Goal: Book appointment/travel/reservation

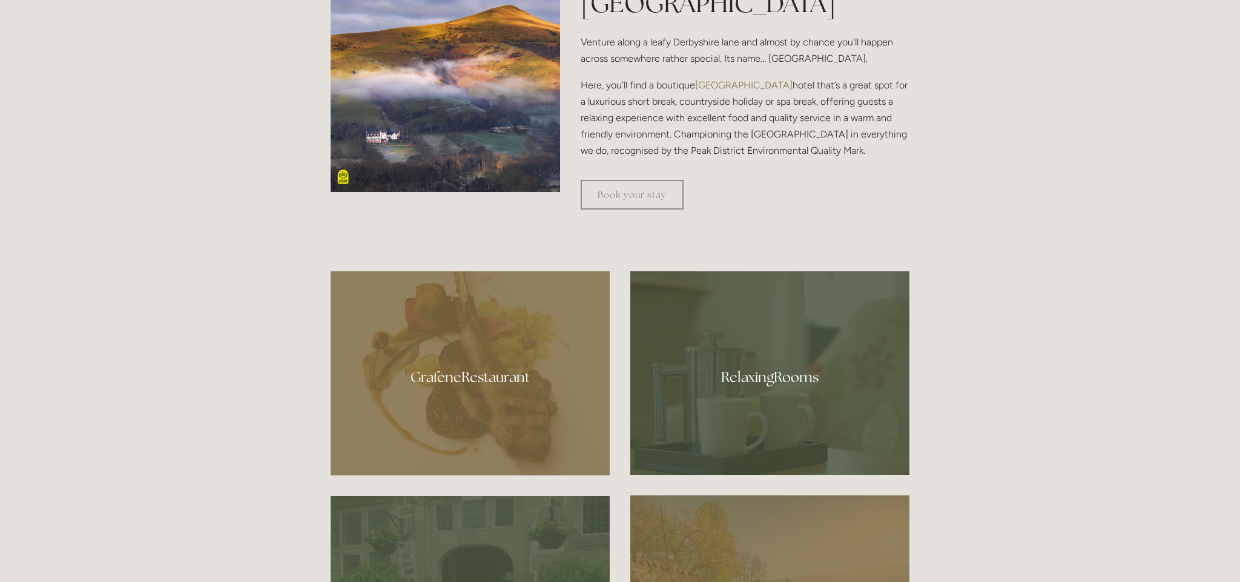
scroll to position [592, 0]
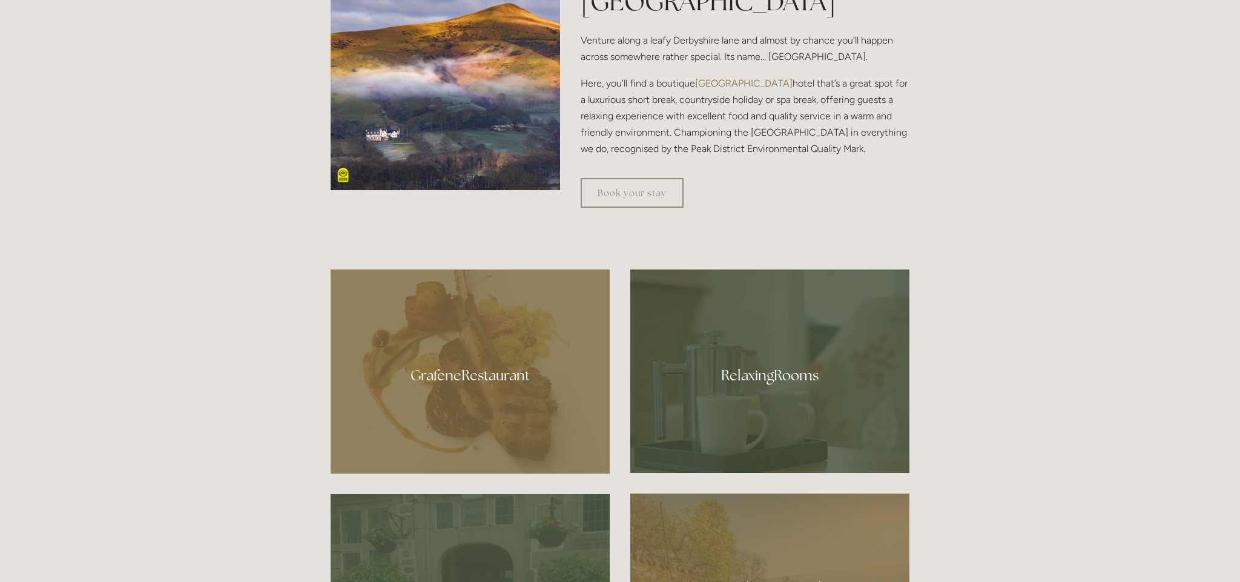
click at [805, 391] on div at bounding box center [769, 370] width 279 height 203
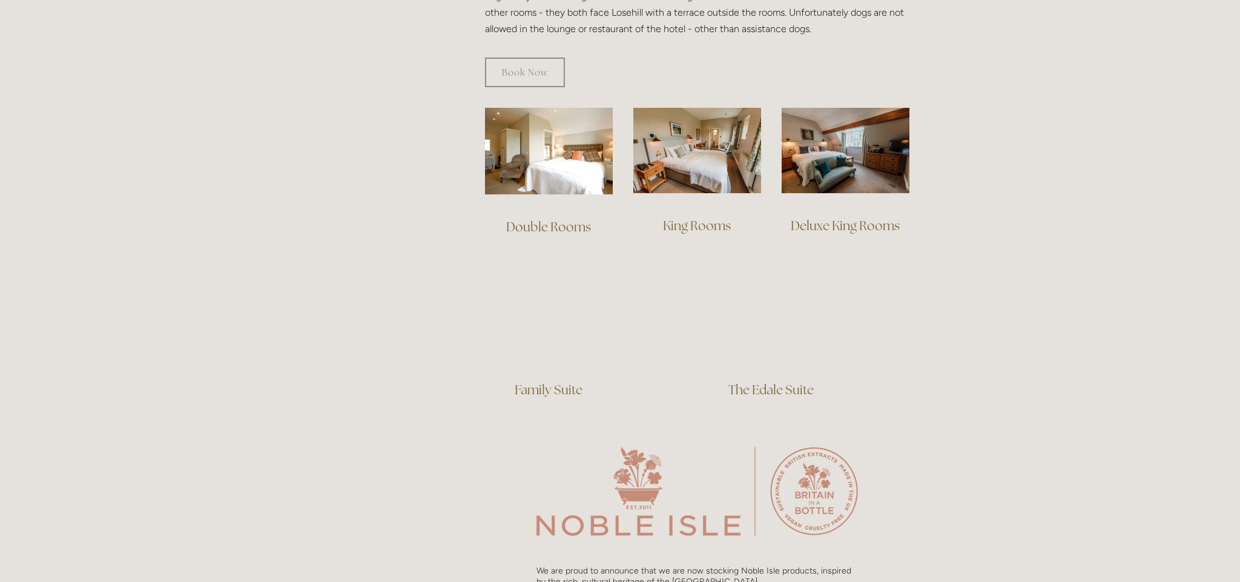
scroll to position [783, 0]
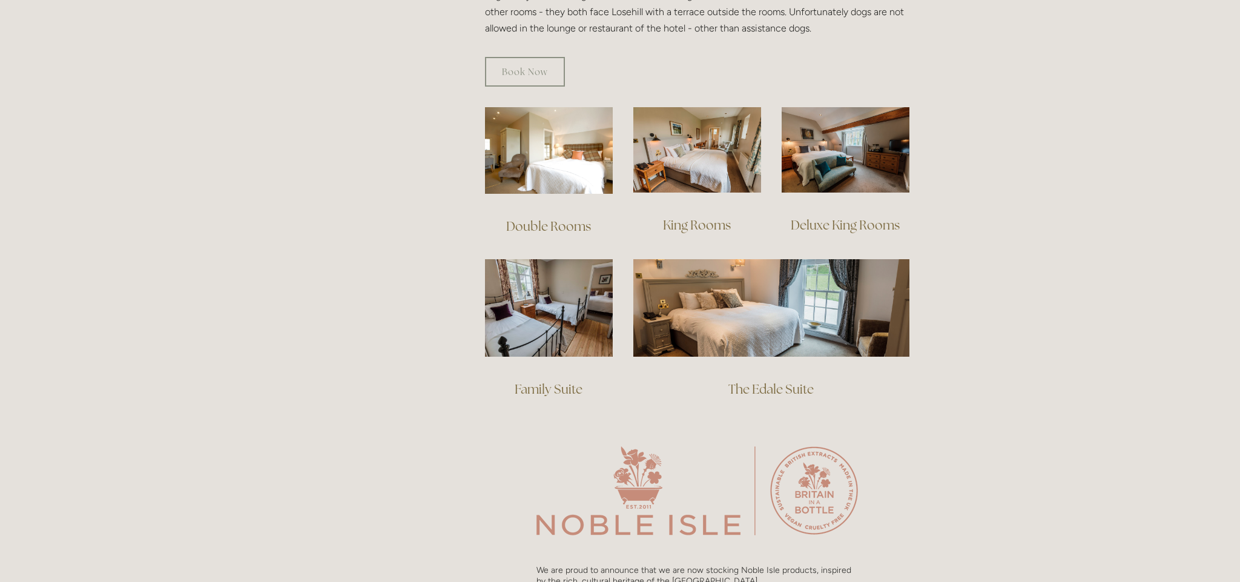
click at [837, 135] on img at bounding box center [846, 149] width 128 height 85
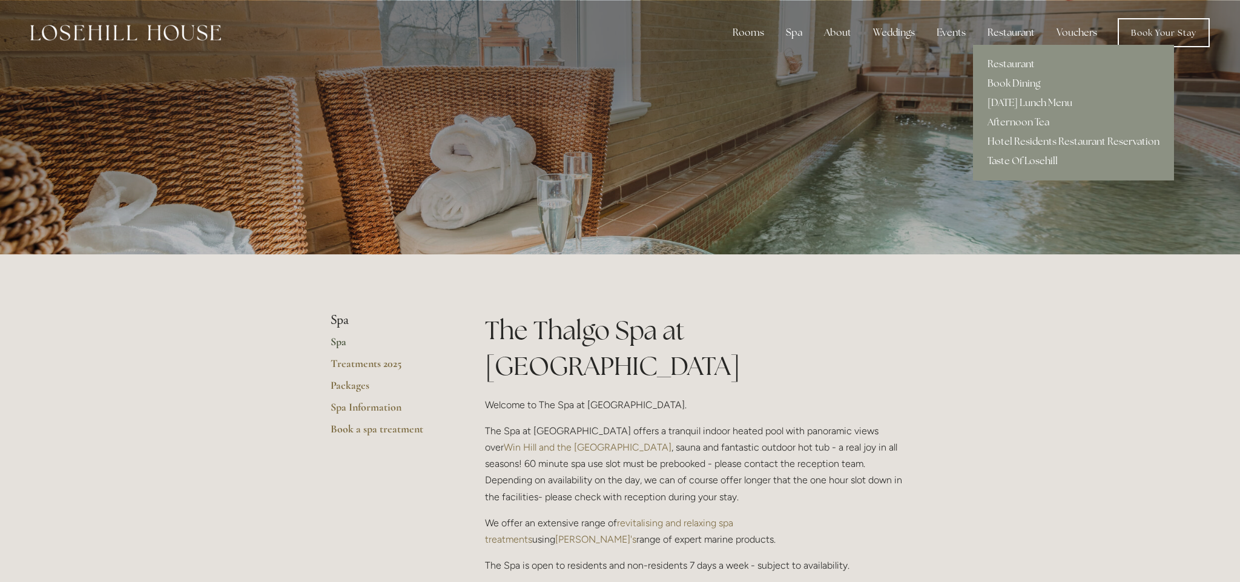
click at [1011, 31] on div "Restaurant" at bounding box center [1011, 33] width 67 height 24
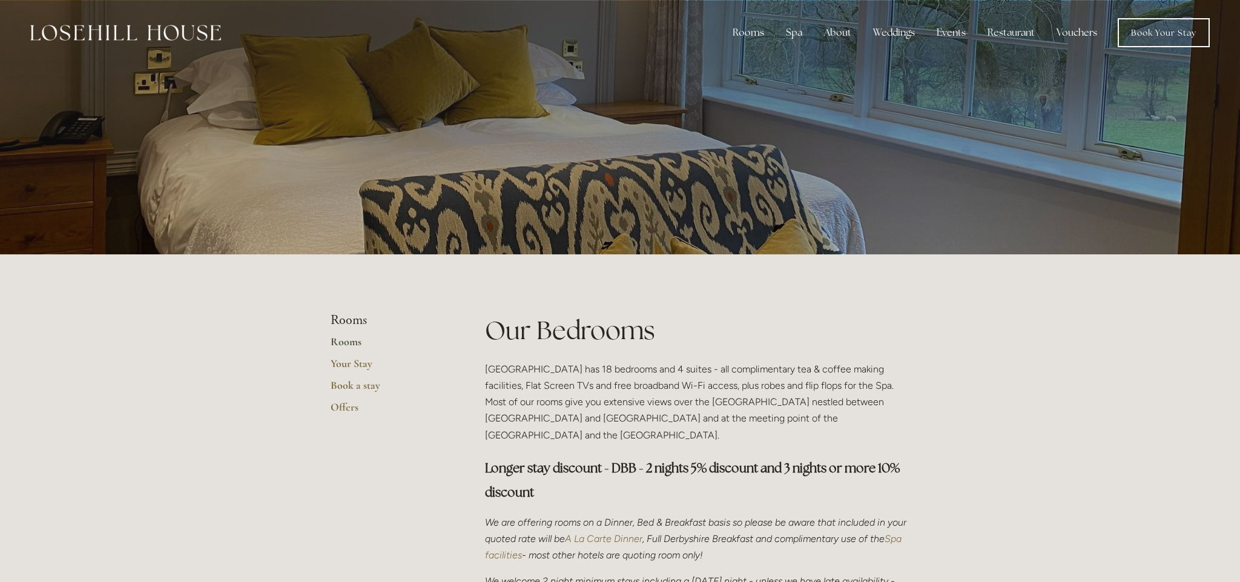
click at [349, 319] on li "Rooms" at bounding box center [389, 320] width 116 height 16
click at [343, 343] on link "Rooms" at bounding box center [389, 346] width 116 height 22
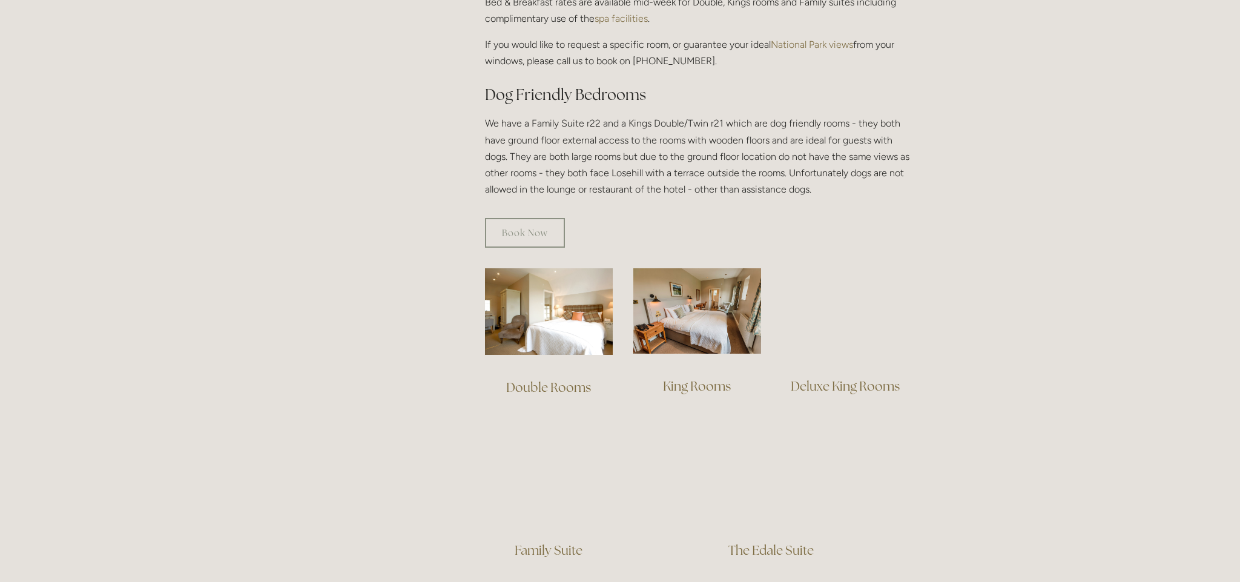
scroll to position [624, 0]
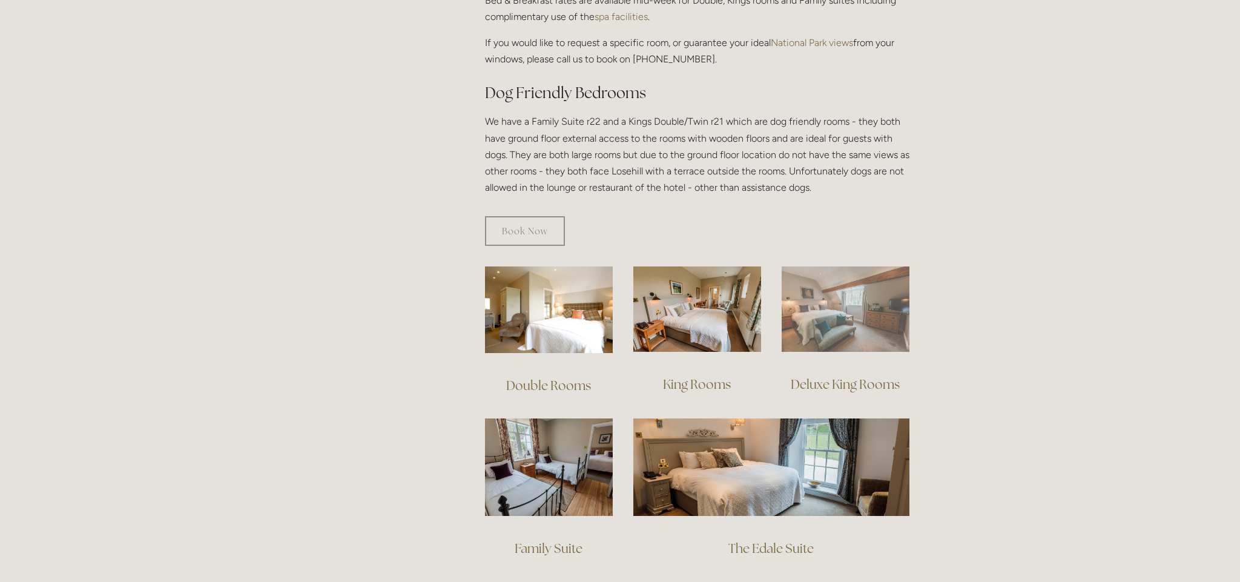
click at [830, 311] on img at bounding box center [846, 308] width 128 height 85
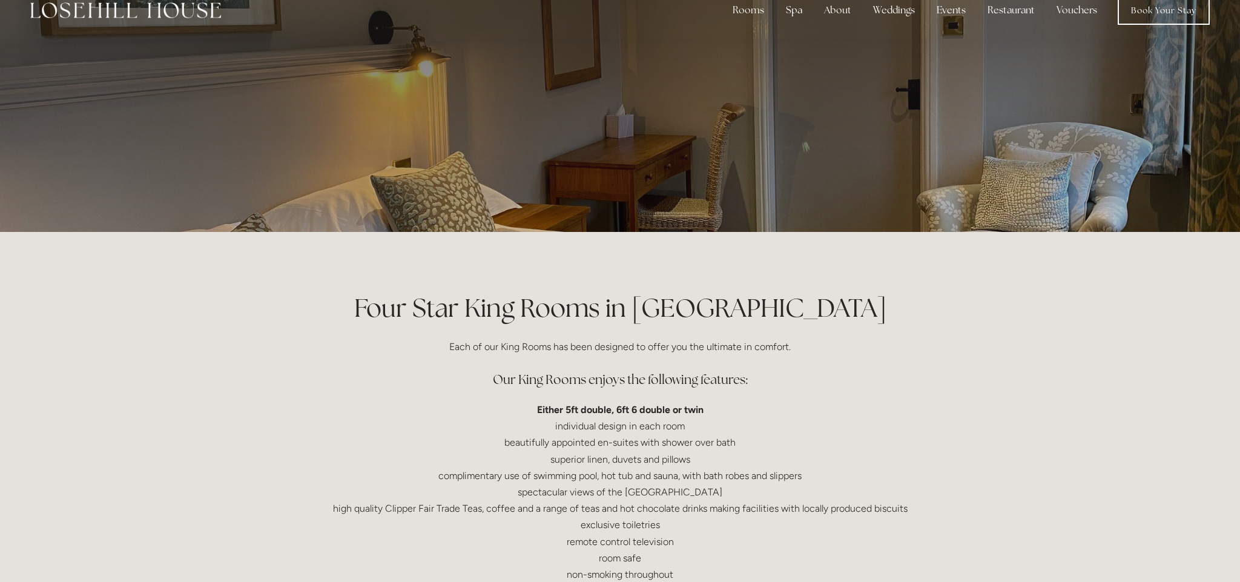
scroll to position [20, 0]
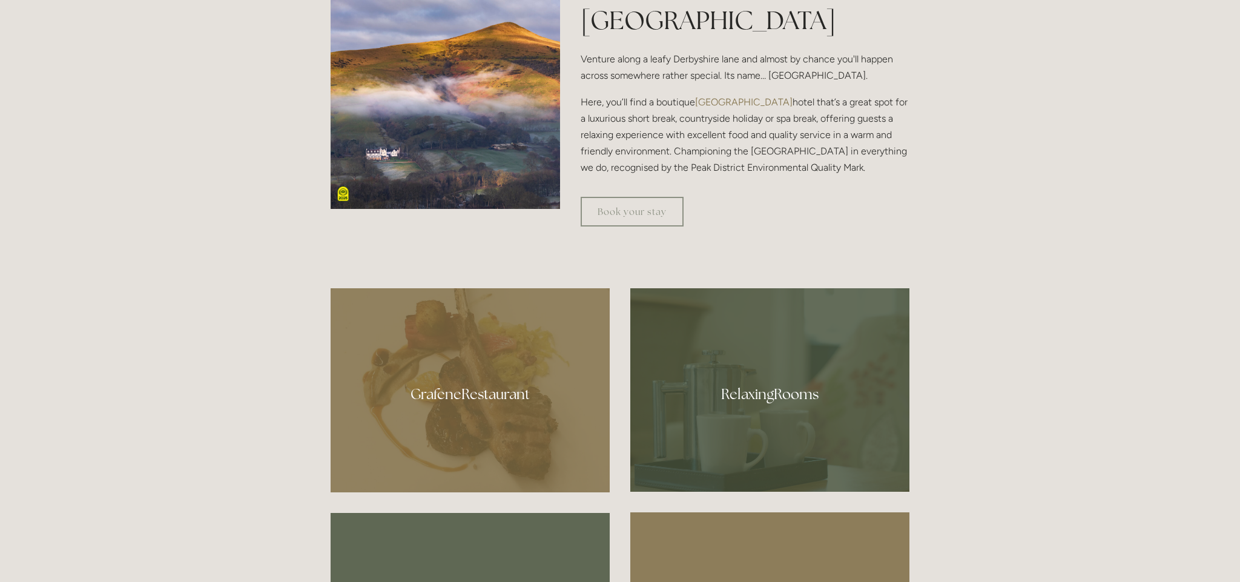
scroll to position [503, 0]
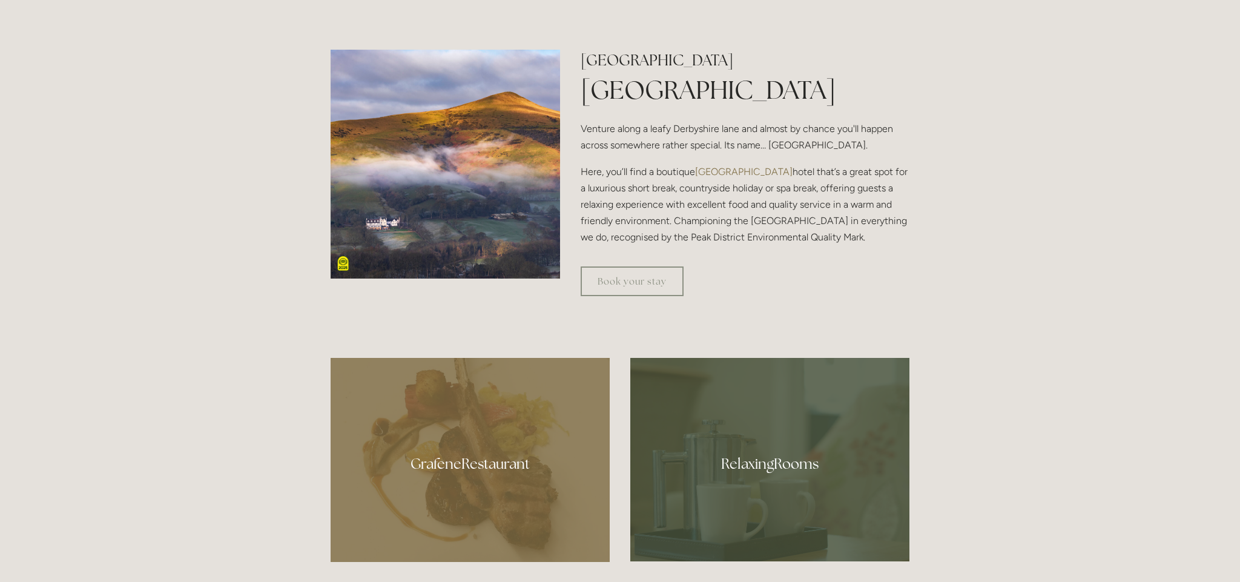
click at [428, 185] on img at bounding box center [446, 165] width 230 height 230
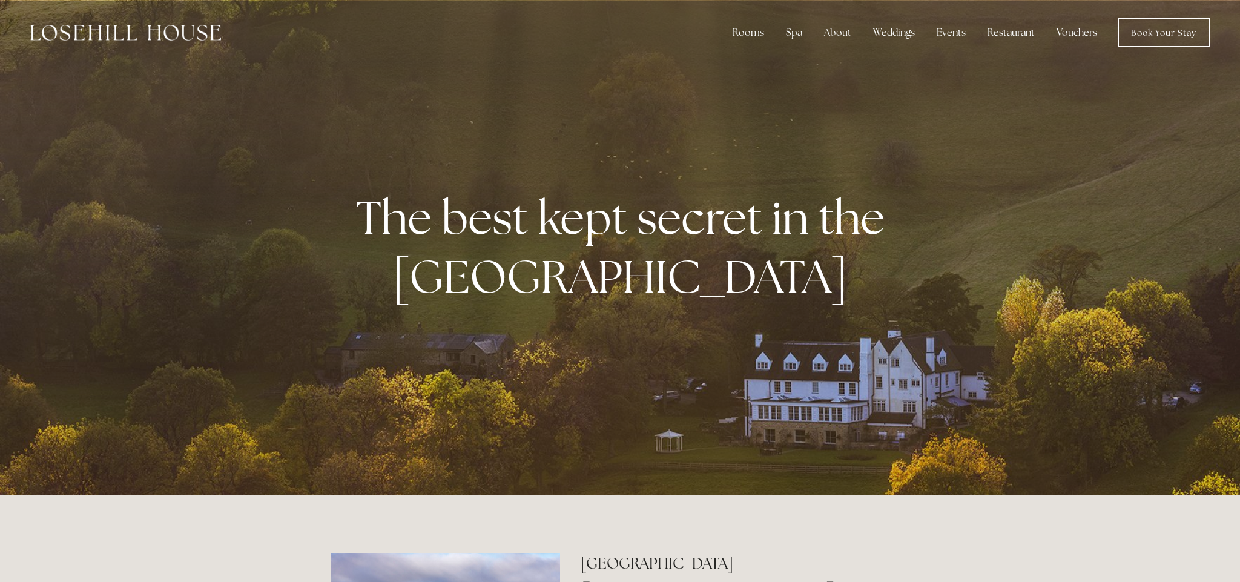
scroll to position [0, 0]
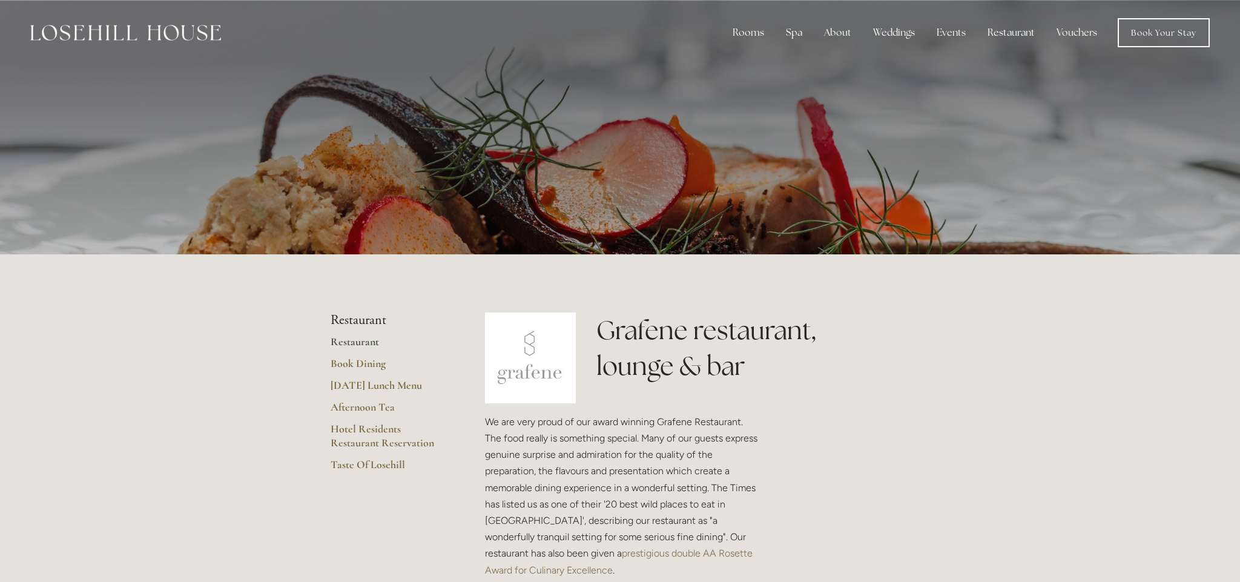
click at [362, 345] on link "Restaurant" at bounding box center [389, 346] width 116 height 22
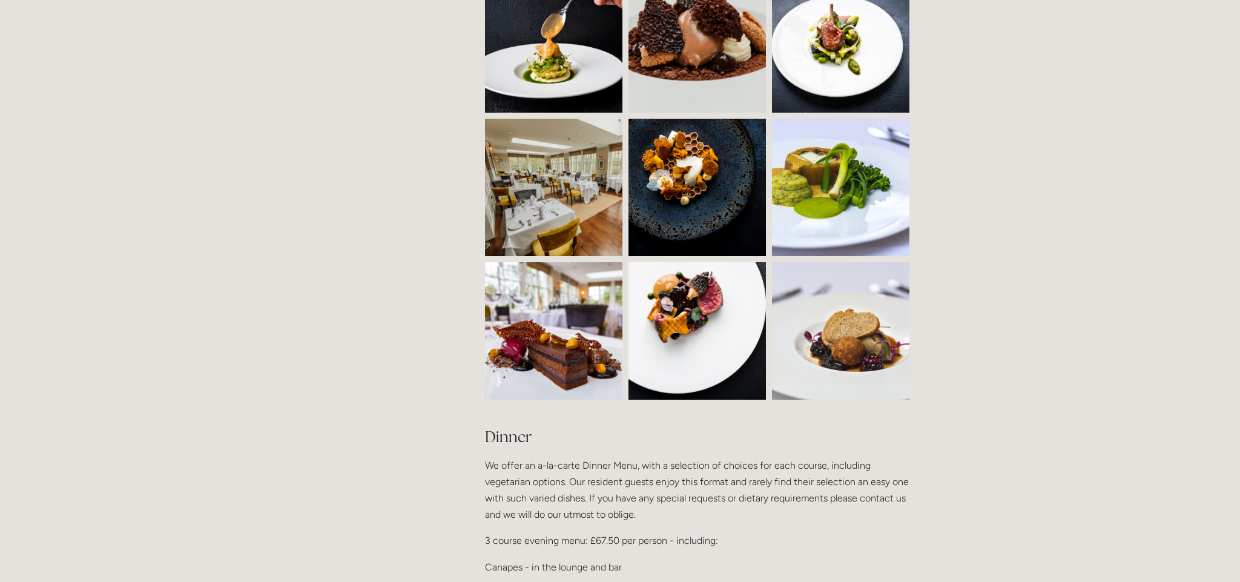
scroll to position [1091, 0]
click at [574, 177] on img at bounding box center [588, 186] width 207 height 137
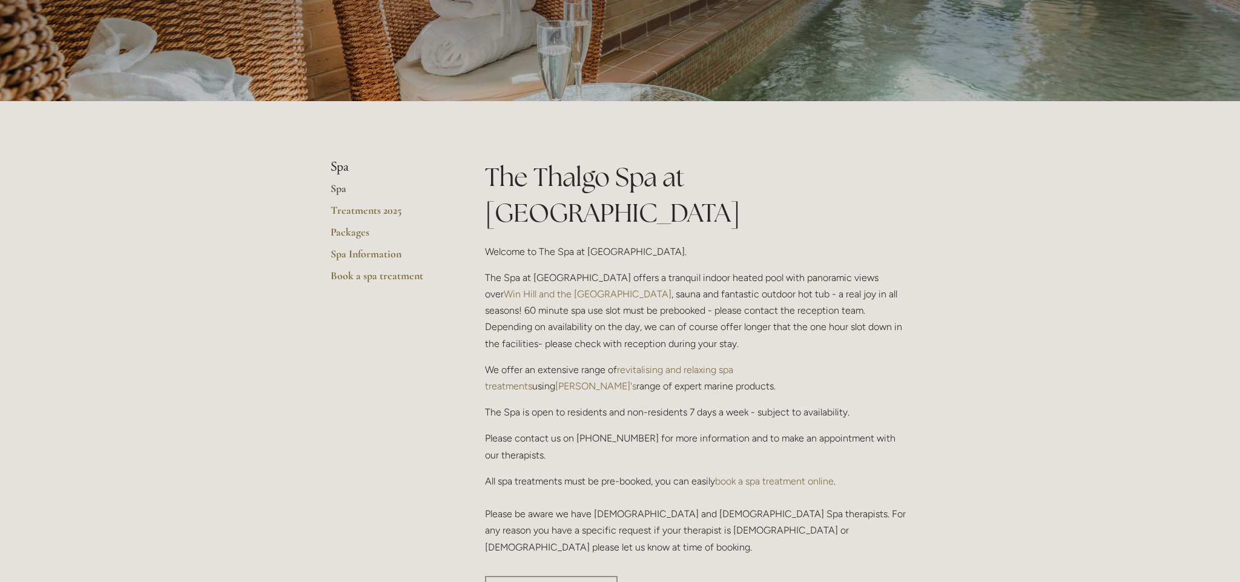
scroll to position [153, 0]
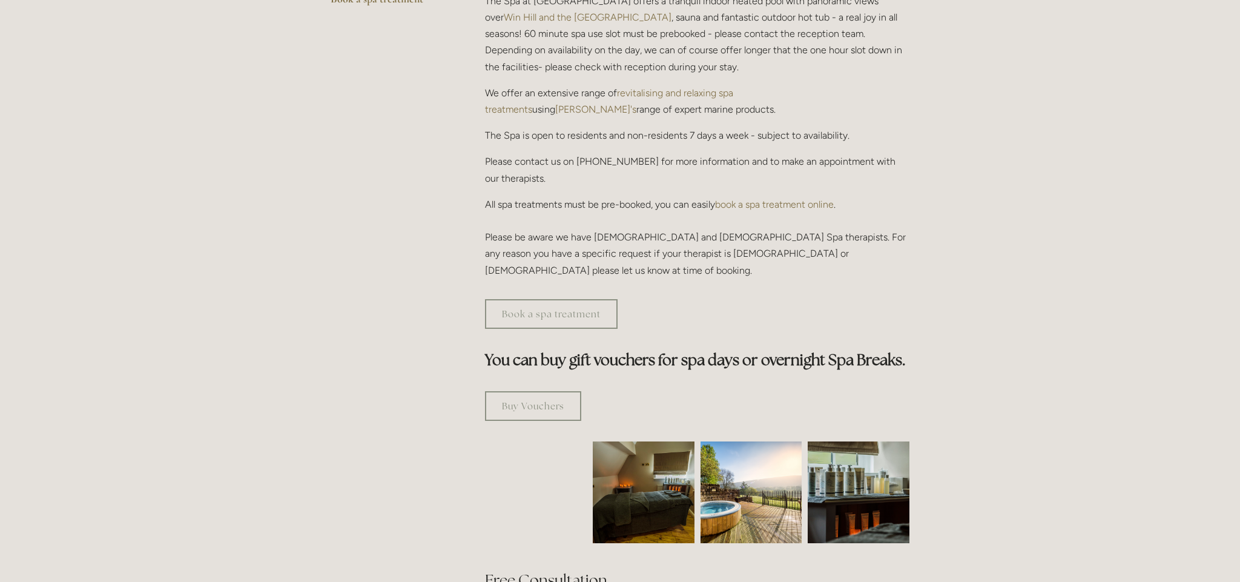
scroll to position [445, 0]
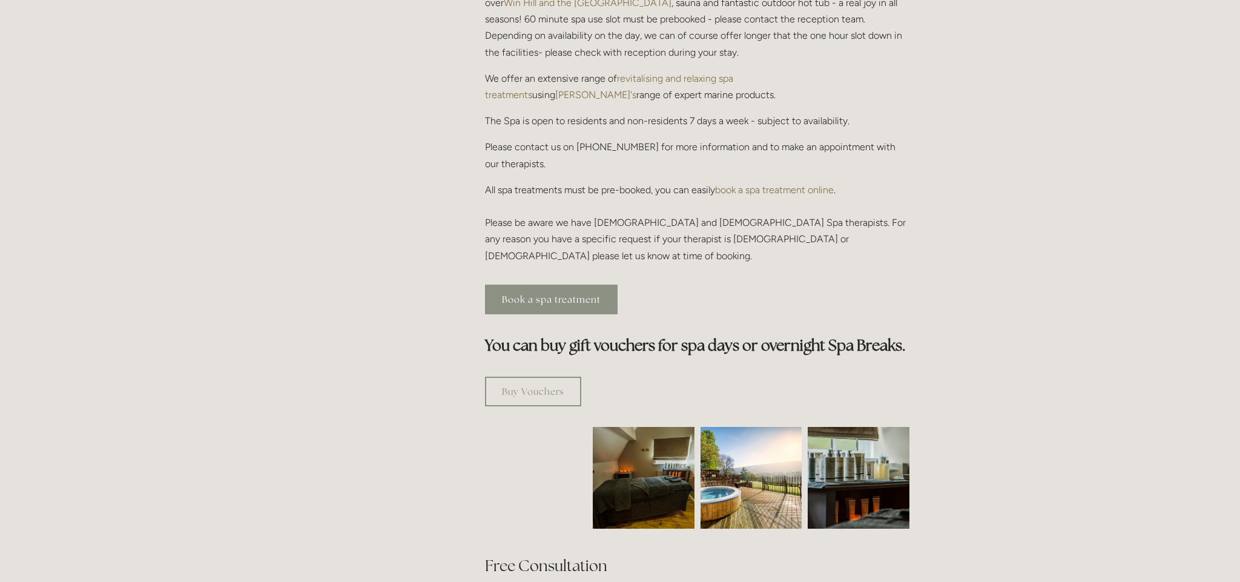
click at [561, 285] on link "Book a spa treatment" at bounding box center [551, 300] width 133 height 30
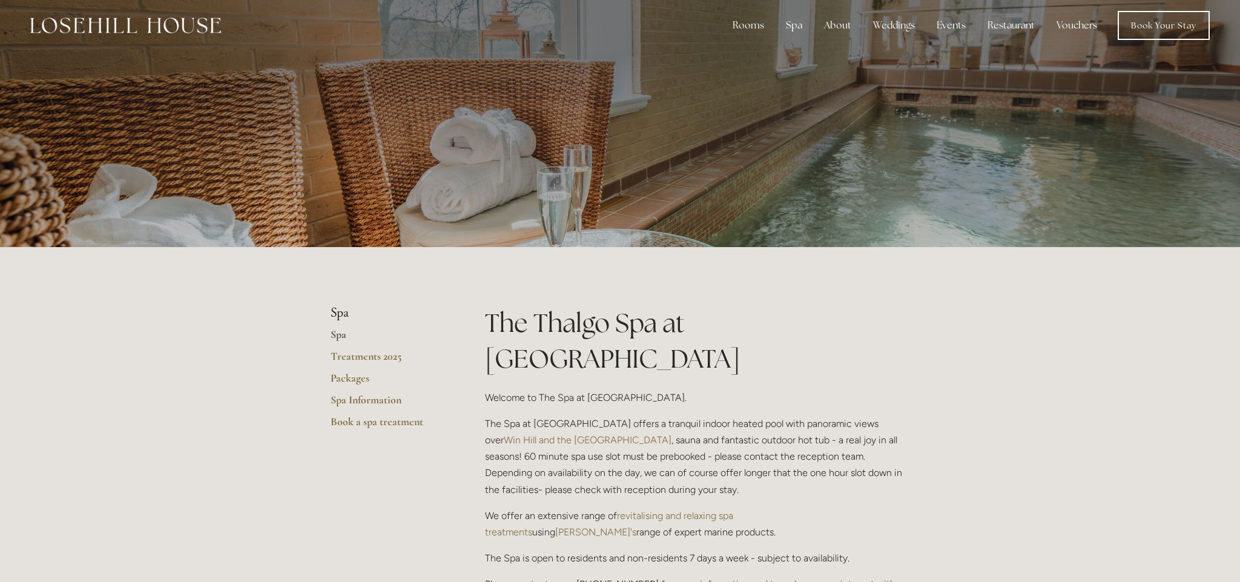
scroll to position [0, 0]
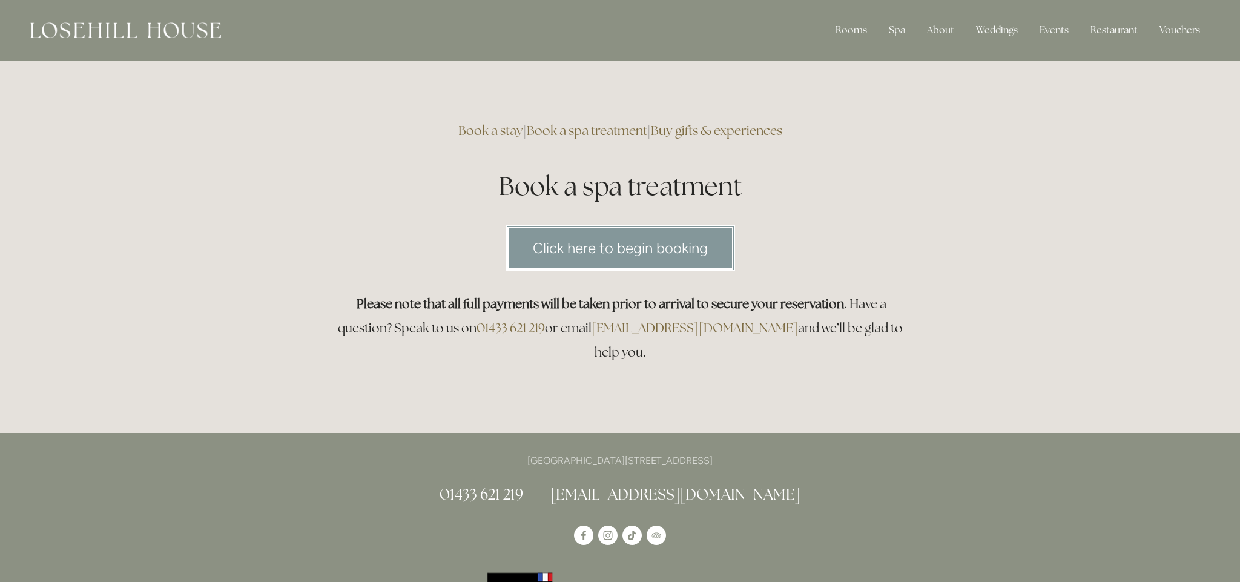
click at [606, 243] on html "Rooms Rooms Your Stay Book a stay Offers Spa Spa About" at bounding box center [620, 572] width 1240 height 1145
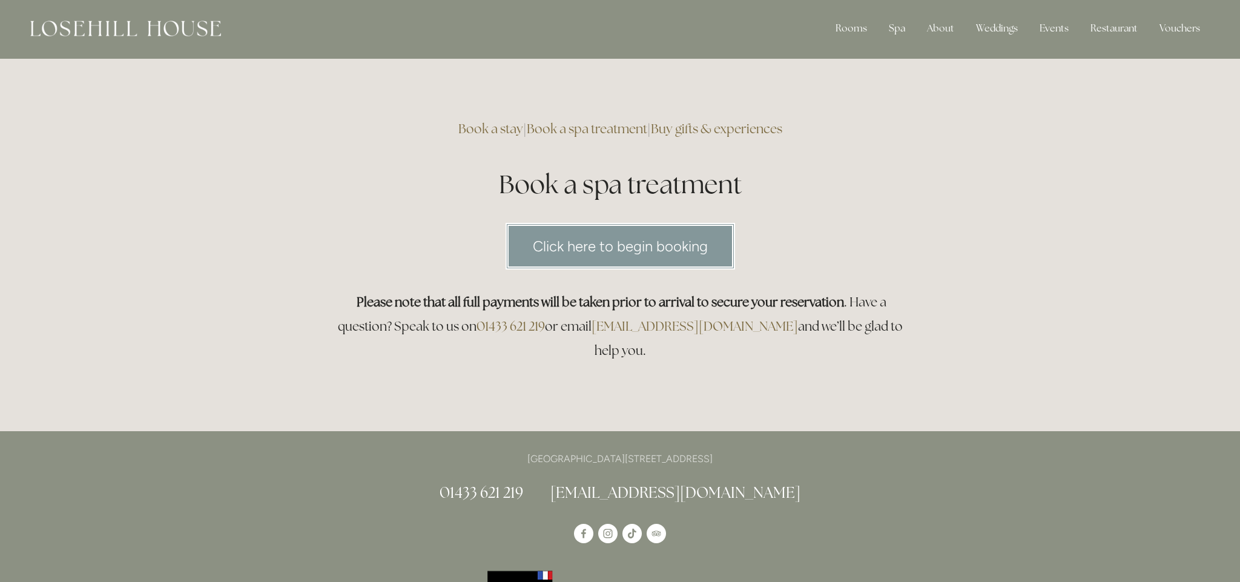
click at [640, 243] on link "Click here to begin booking" at bounding box center [621, 246] width 230 height 47
